Goal: Information Seeking & Learning: Find specific fact

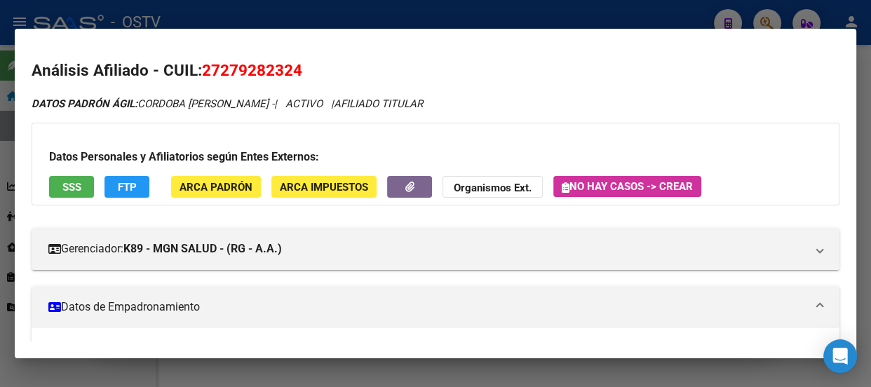
scroll to position [382, 0]
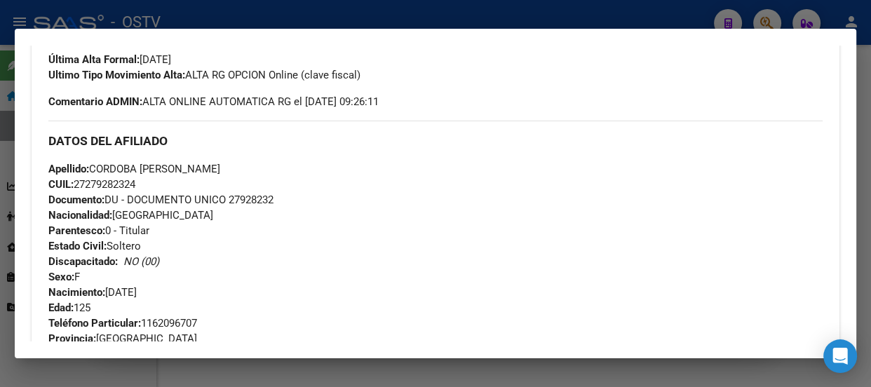
click at [198, 12] on div at bounding box center [435, 193] width 871 height 387
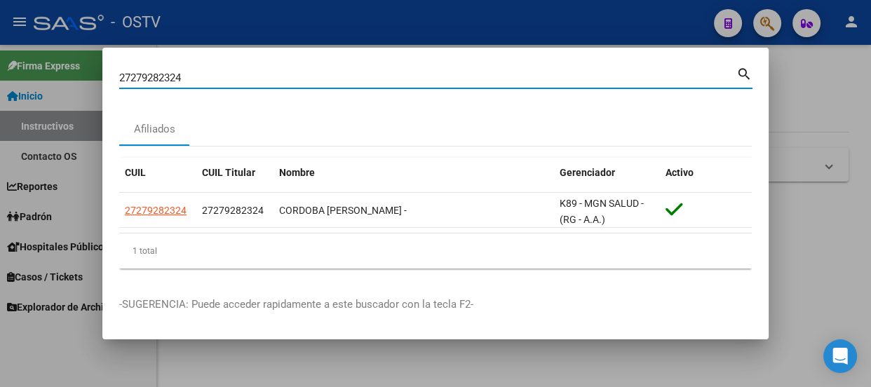
click at [224, 79] on input "27279282324" at bounding box center [427, 78] width 617 height 13
paste input "0270156062"
type input "20270156062"
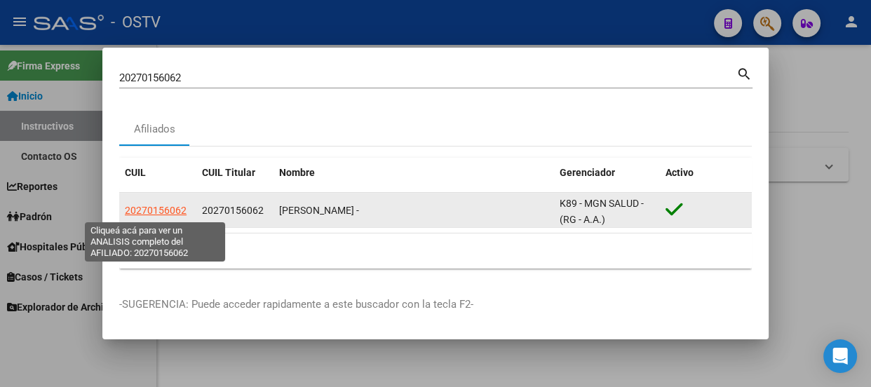
click at [182, 212] on span "20270156062" at bounding box center [156, 210] width 62 height 11
type textarea "20270156062"
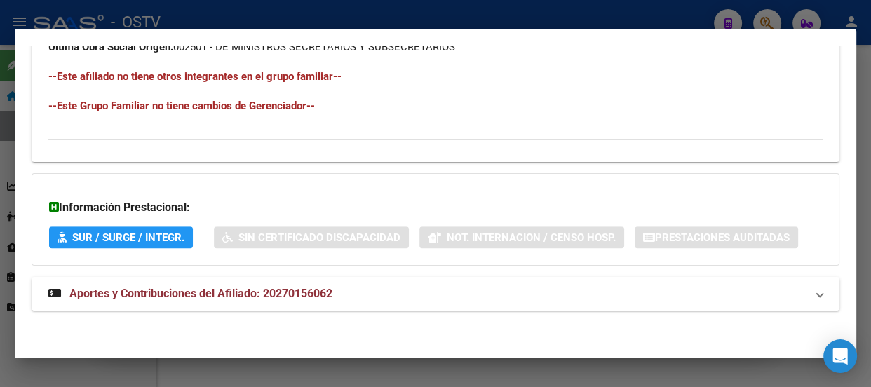
drag, startPoint x: 268, startPoint y: 293, endPoint x: 271, endPoint y: 280, distance: 12.9
click at [269, 293] on span "Aportes y Contribuciones del Afiliado: 20270156062" at bounding box center [200, 293] width 263 height 13
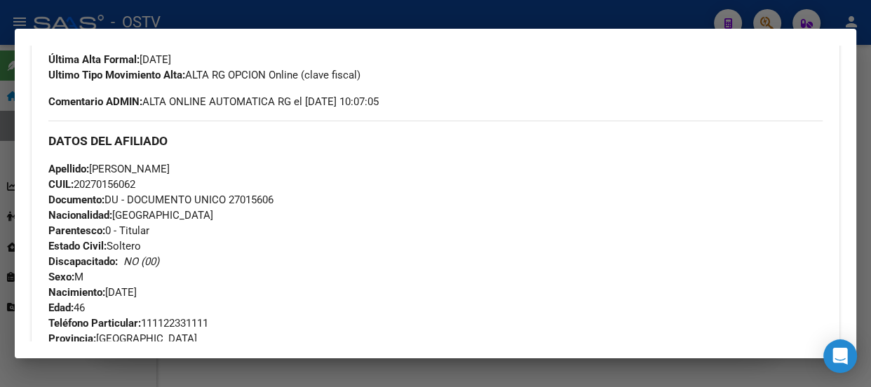
click at [295, 17] on div at bounding box center [435, 193] width 871 height 387
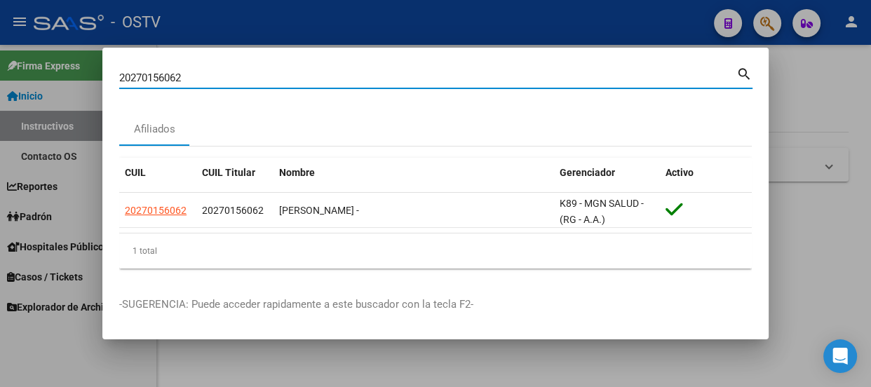
click at [276, 77] on input "20270156062" at bounding box center [427, 78] width 617 height 13
paste input "2175694"
type input "2022175694"
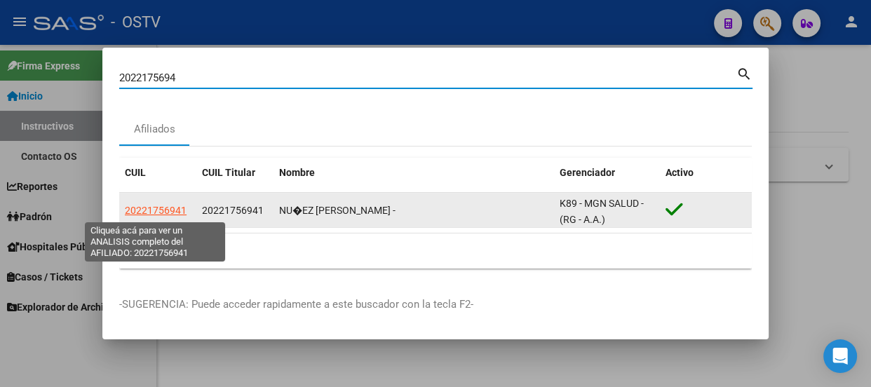
click at [152, 210] on span "20221756941" at bounding box center [156, 210] width 62 height 11
type textarea "20221756941"
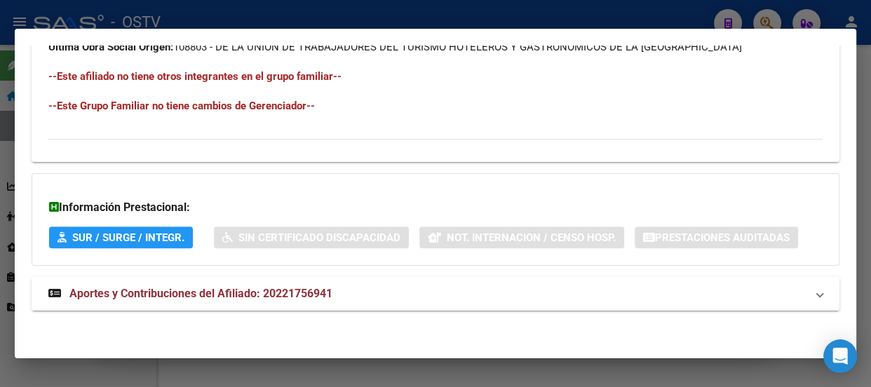
click at [308, 287] on span "Aportes y Contribuciones del Afiliado: 20221756941" at bounding box center [200, 293] width 263 height 13
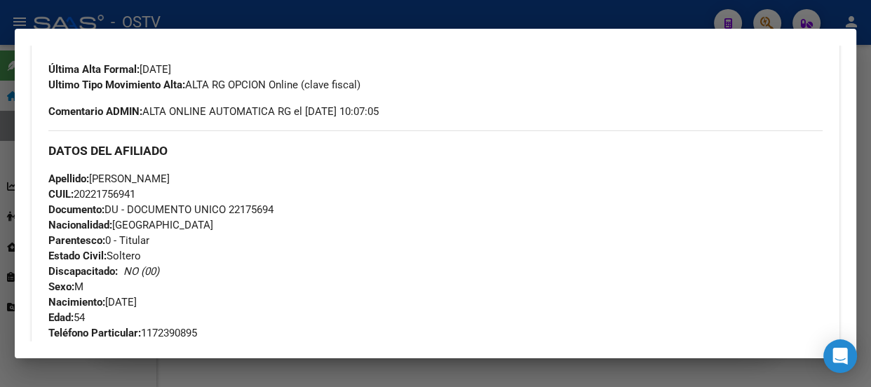
scroll to position [383, 0]
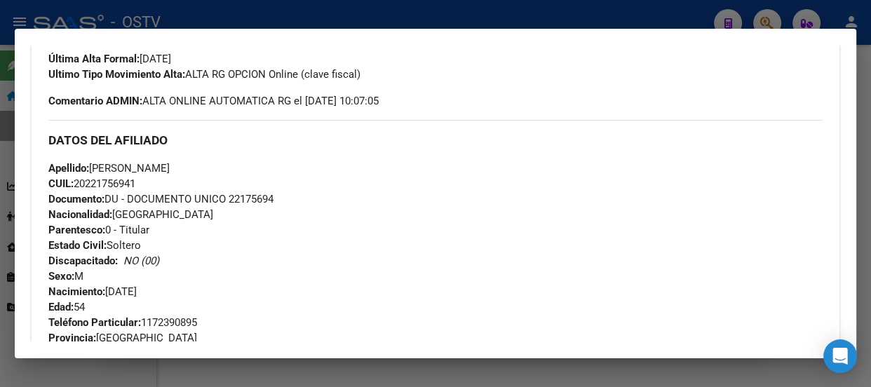
click at [255, 186] on div "Apellido: [PERSON_NAME]: 20221756941 Documento: DU - DOCUMENTO UNICO 22175694 N…" at bounding box center [435, 238] width 774 height 154
click at [255, 194] on span "Documento: DU - DOCUMENTO UNICO 22175694" at bounding box center [160, 199] width 225 height 13
copy span "22175694"
click at [168, 178] on div "Apellido: [PERSON_NAME]: 20221756941 Documento: DU - DOCUMENTO UNICO 22175694 N…" at bounding box center [435, 238] width 774 height 154
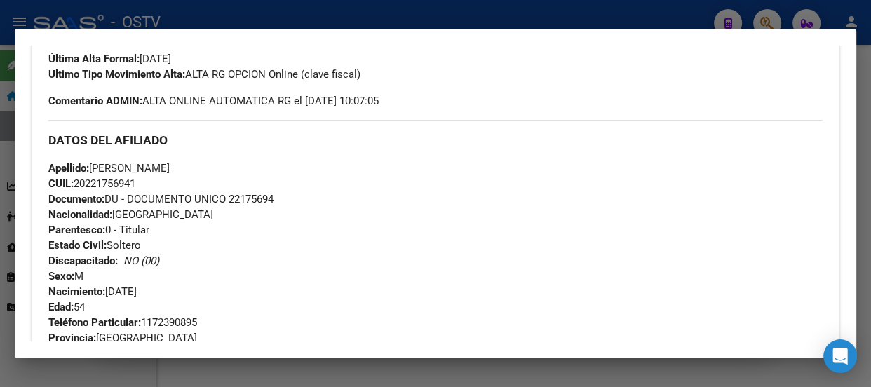
click at [264, 11] on div at bounding box center [435, 193] width 871 height 387
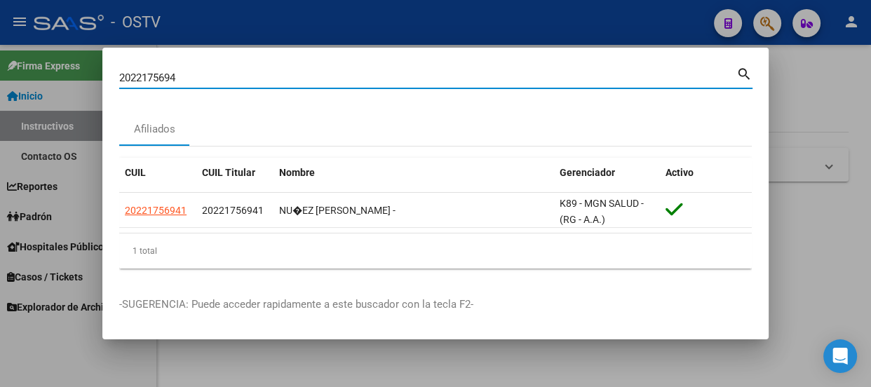
click at [271, 79] on input "2022175694" at bounding box center [427, 78] width 617 height 13
type input "35613798"
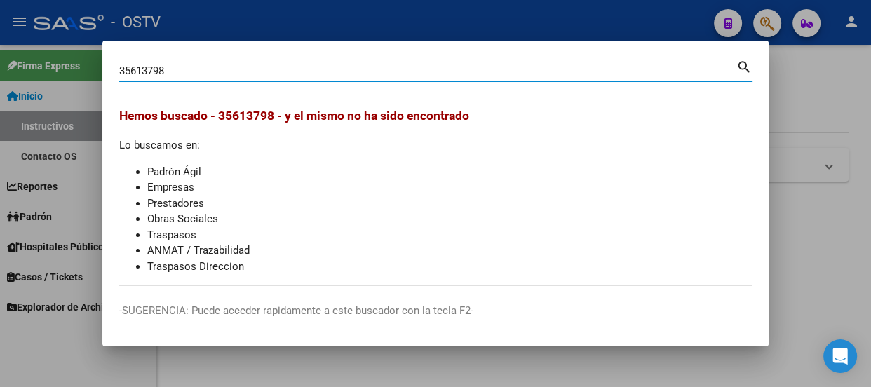
click at [142, 66] on input "35613798" at bounding box center [427, 71] width 617 height 13
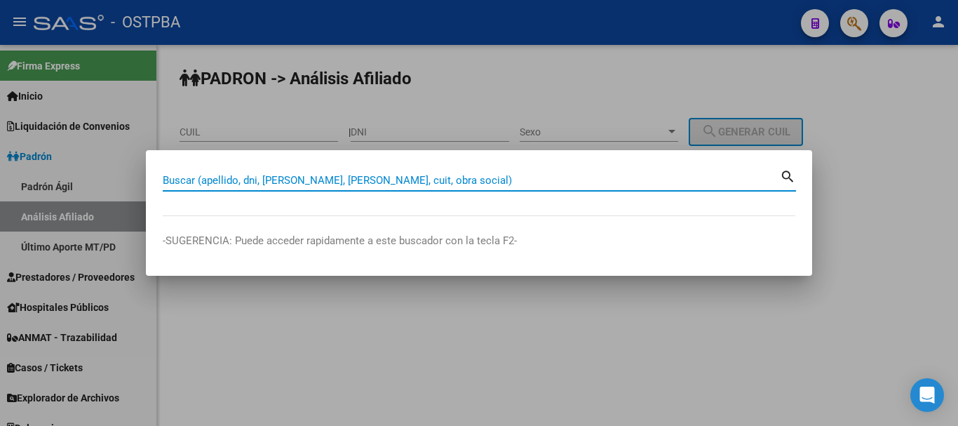
paste input "35613798"
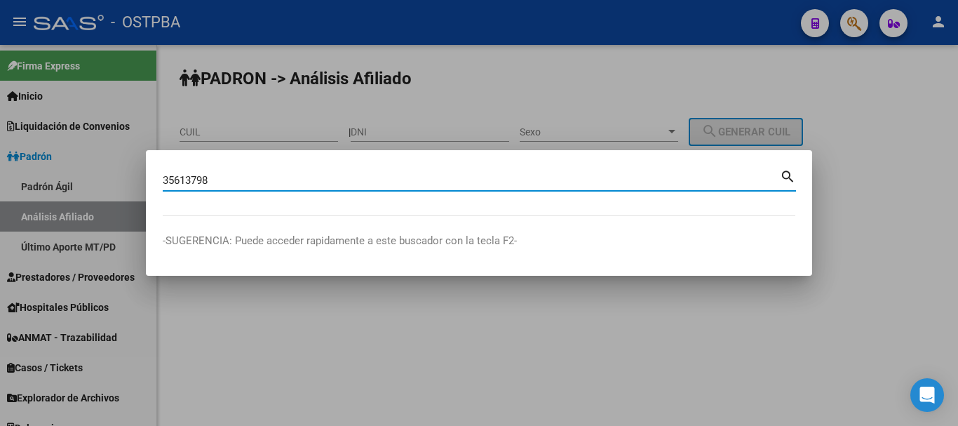
type input "35613798"
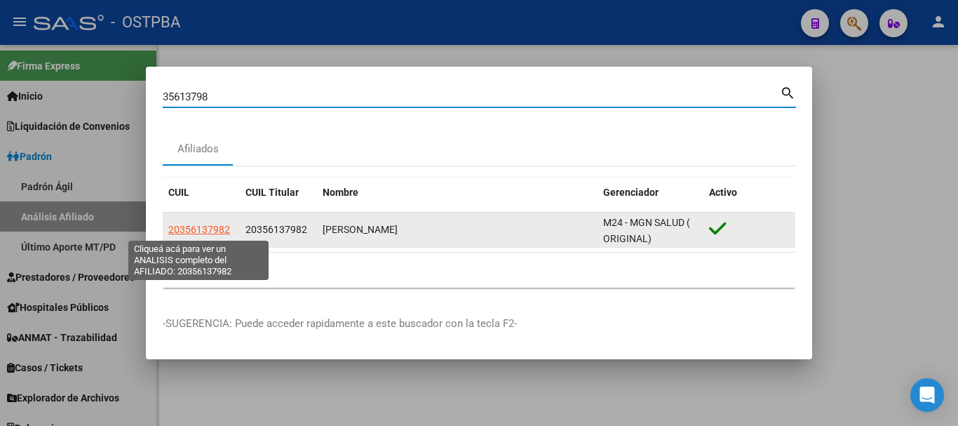
click at [206, 224] on span "20356137982" at bounding box center [199, 229] width 62 height 11
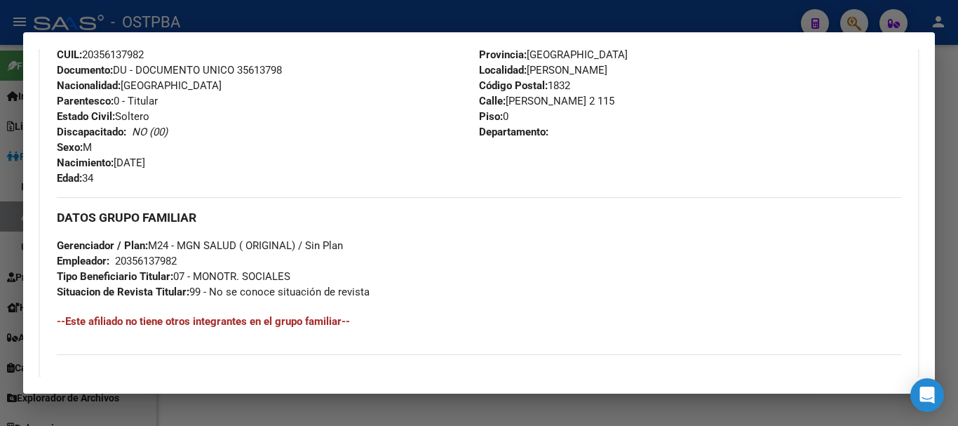
scroll to position [760, 0]
